Goal: Task Accomplishment & Management: Manage account settings

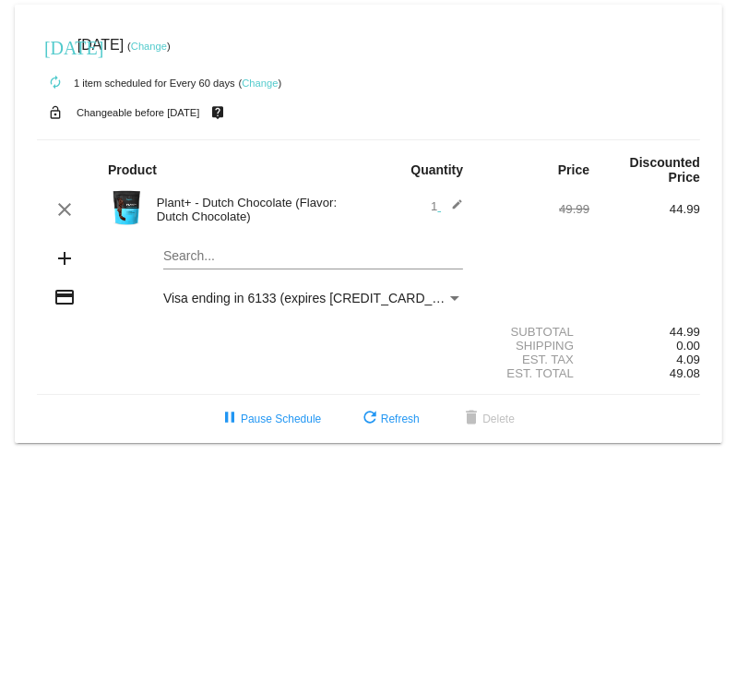
click at [456, 208] on mat-icon "edit" at bounding box center [452, 209] width 22 height 22
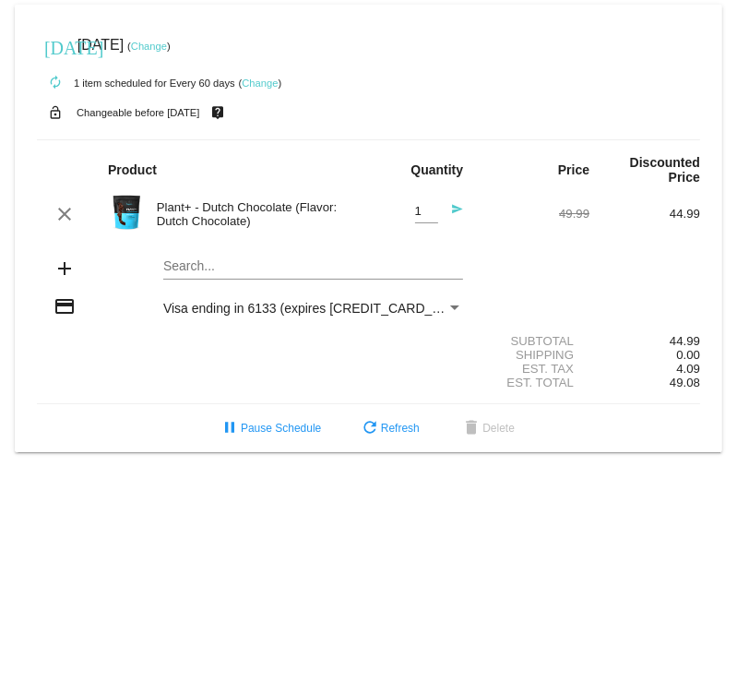
click at [203, 208] on div "Plant+ - Dutch Chocolate (Flavor: Dutch Chocolate)" at bounding box center [258, 214] width 221 height 28
click at [68, 268] on mat-icon "add" at bounding box center [65, 268] width 22 height 22
click at [225, 267] on mat-card "[DATE] [DATE] ( Change ) autorenew 1 item scheduled for Every 60 days ( Change …" at bounding box center [369, 228] width 708 height 447
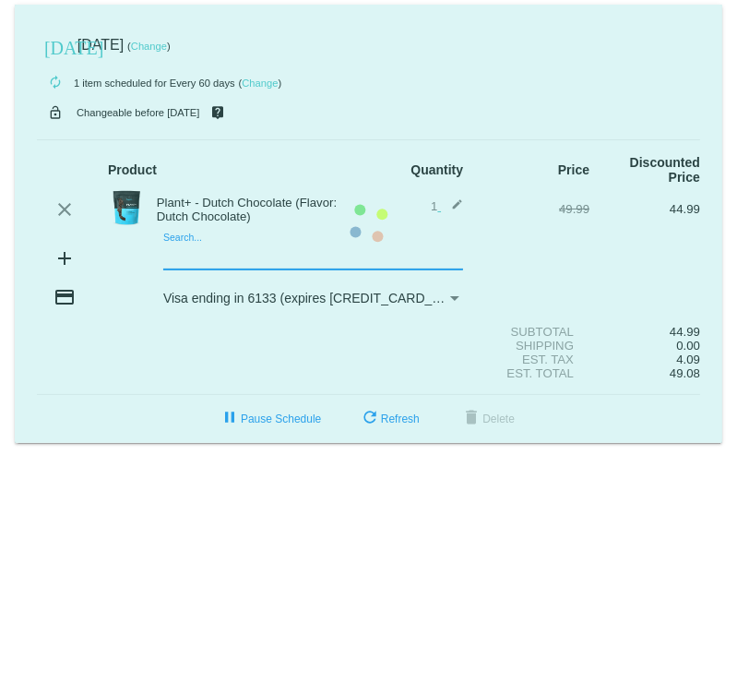
click at [189, 253] on mat-card "[DATE] [DATE] ( Change ) autorenew 1 item scheduled for Every 60 days ( Change …" at bounding box center [369, 224] width 708 height 438
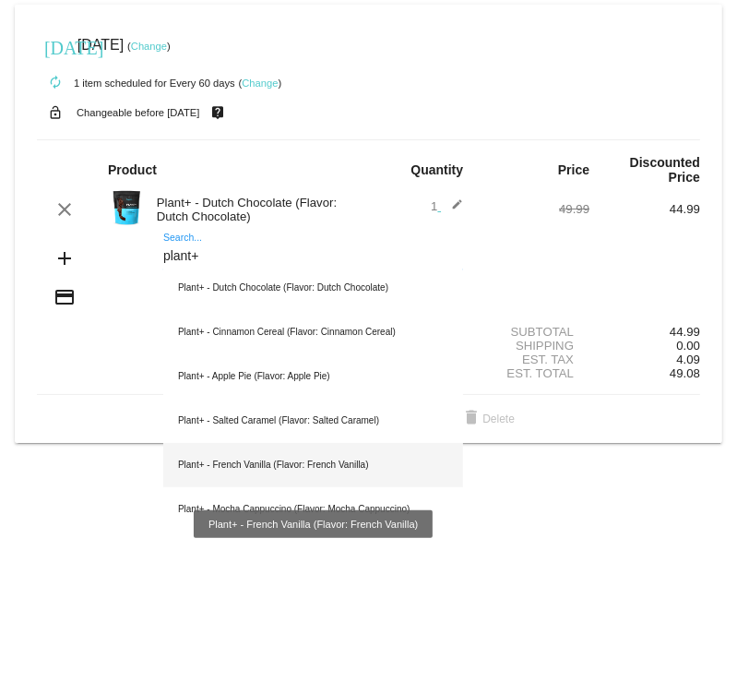
type input "plant+"
click at [237, 471] on div "Plant+ - French Vanilla (Flavor: French Vanilla)" at bounding box center [313, 465] width 300 height 44
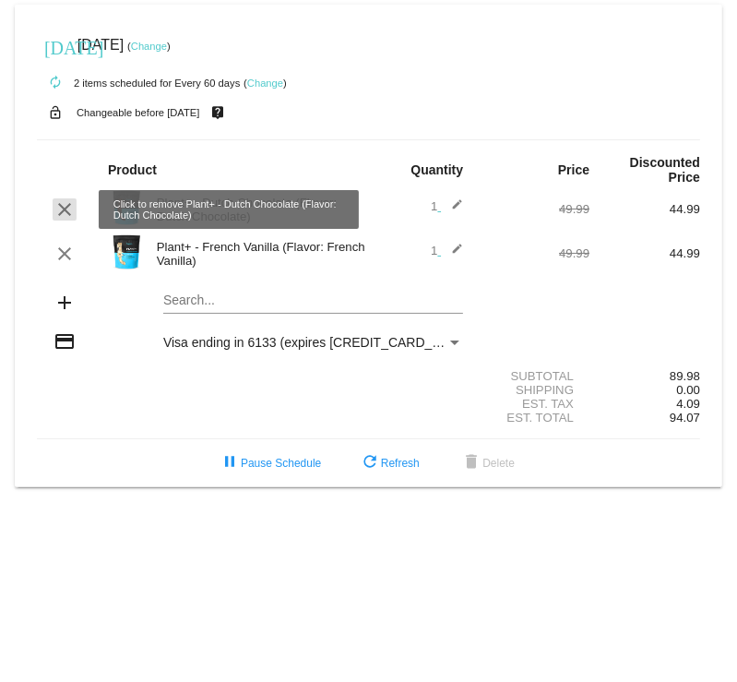
click at [62, 204] on mat-icon "clear" at bounding box center [65, 209] width 22 height 22
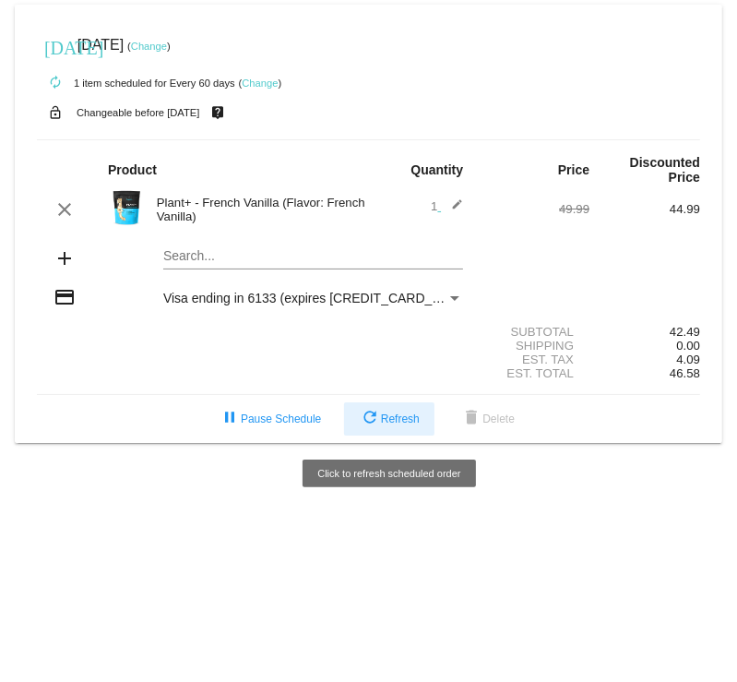
click at [379, 424] on mat-icon "refresh" at bounding box center [370, 419] width 22 height 22
